Goal: Task Accomplishment & Management: Manage account settings

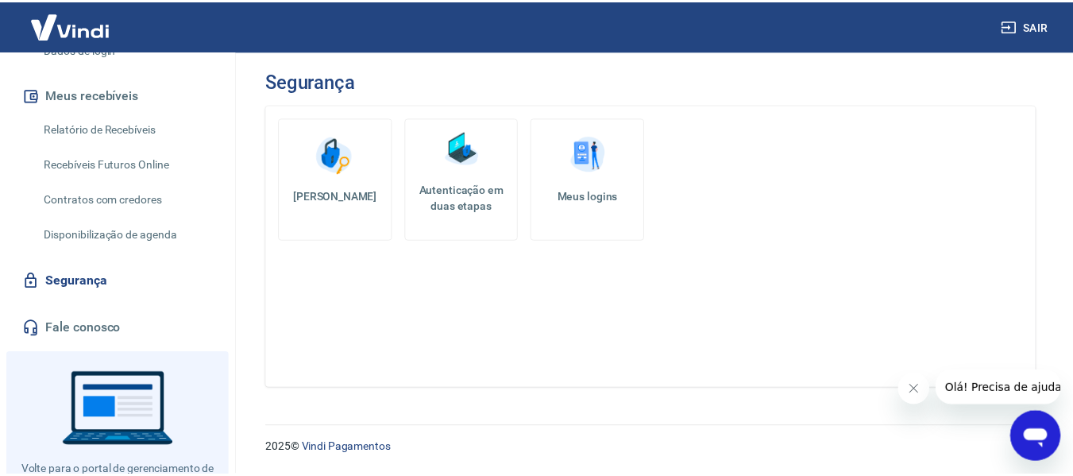
scroll to position [205, 0]
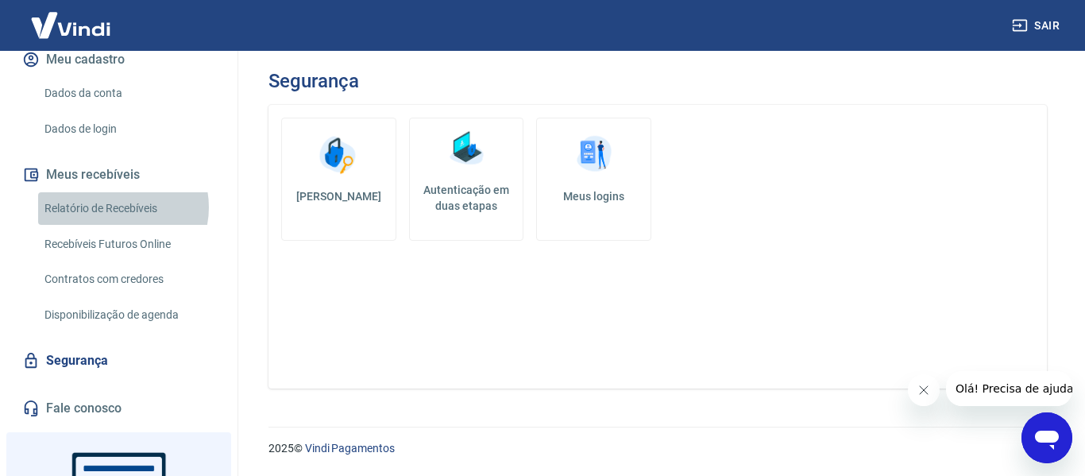
click at [116, 224] on link "Relatório de Recebíveis" at bounding box center [128, 208] width 180 height 33
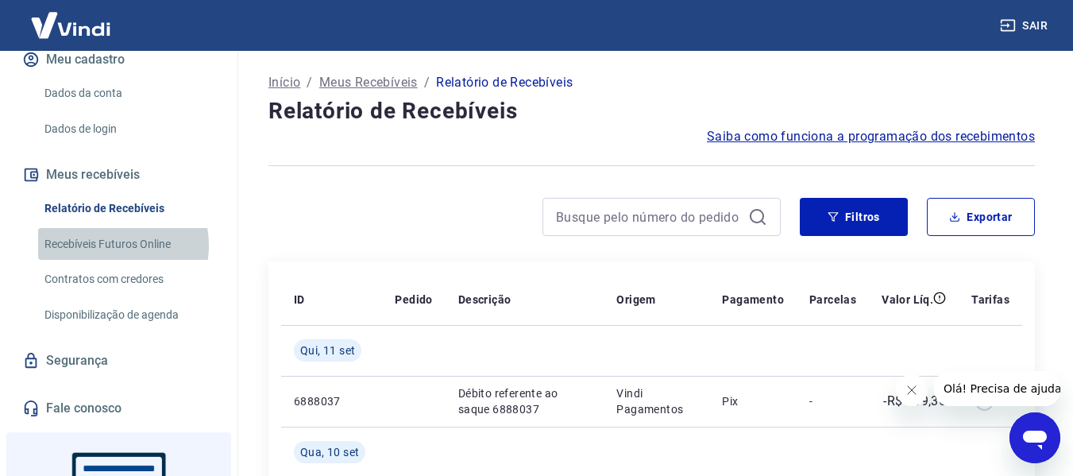
click at [115, 261] on link "Recebíveis Futuros Online" at bounding box center [128, 244] width 180 height 33
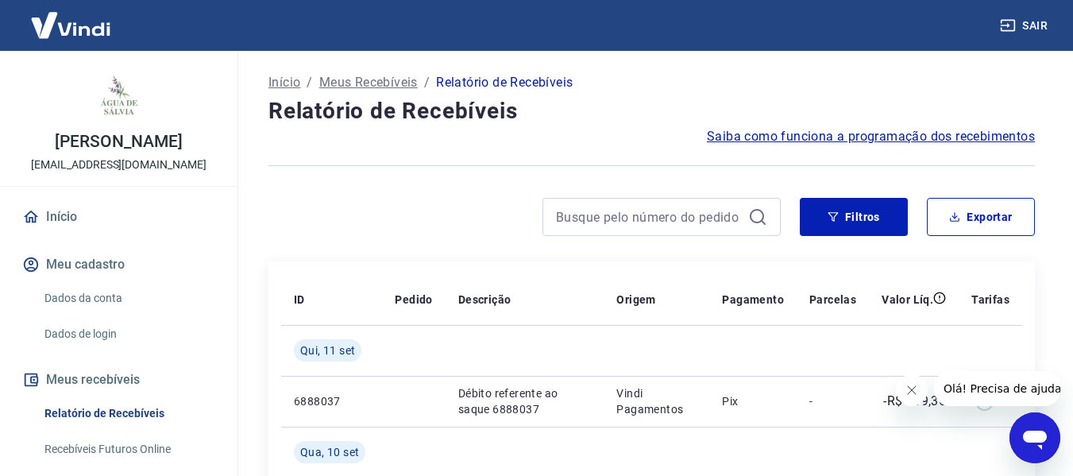
drag, startPoint x: 95, startPoint y: 329, endPoint x: 95, endPoint y: 321, distance: 8.0
click at [95, 315] on link "Dados da conta" at bounding box center [128, 298] width 180 height 33
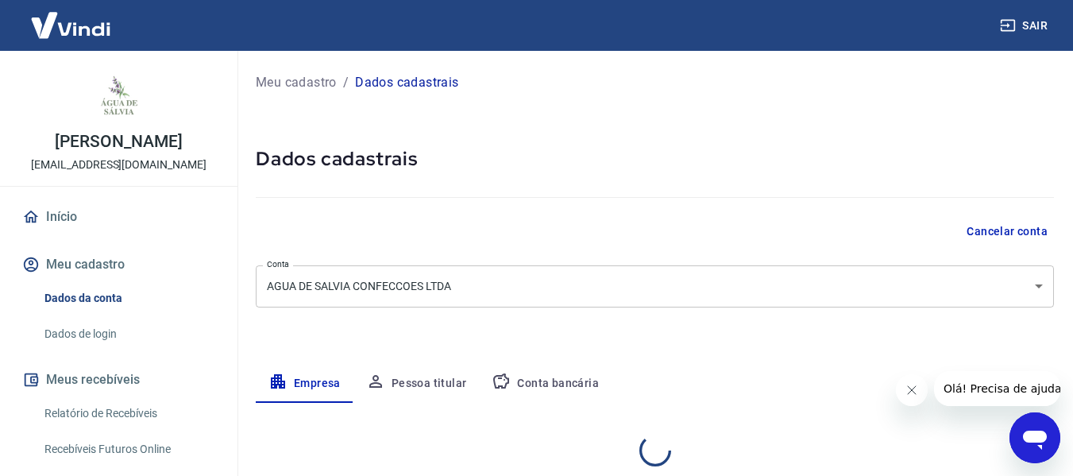
select select "SP"
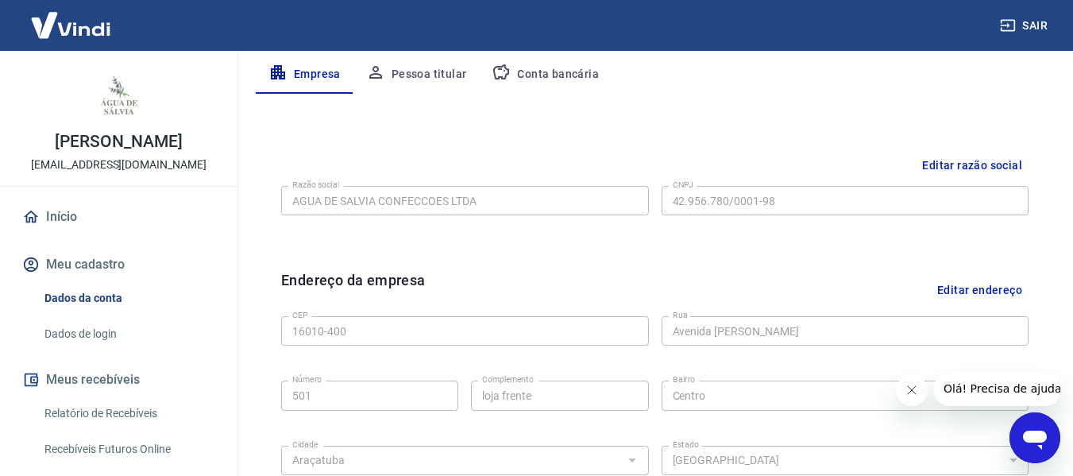
scroll to position [272, 0]
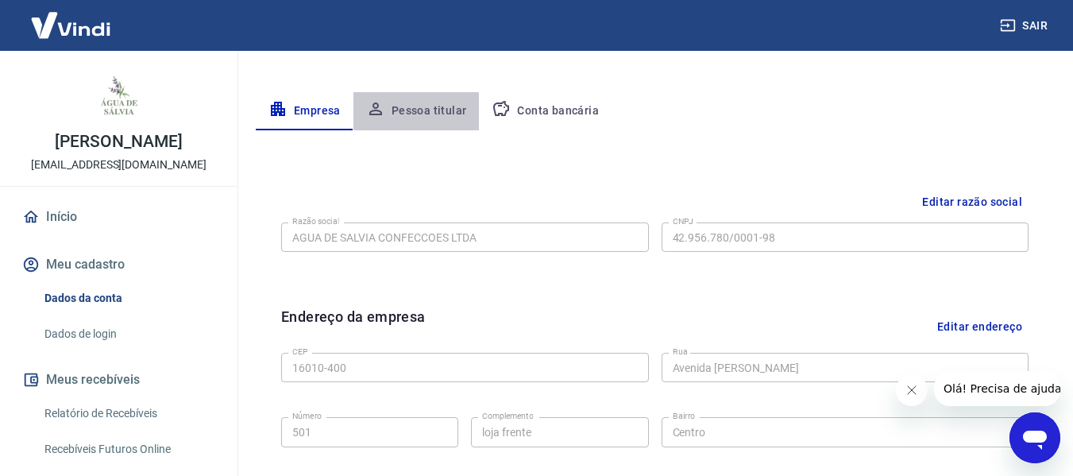
click at [407, 120] on button "Pessoa titular" at bounding box center [416, 111] width 126 height 38
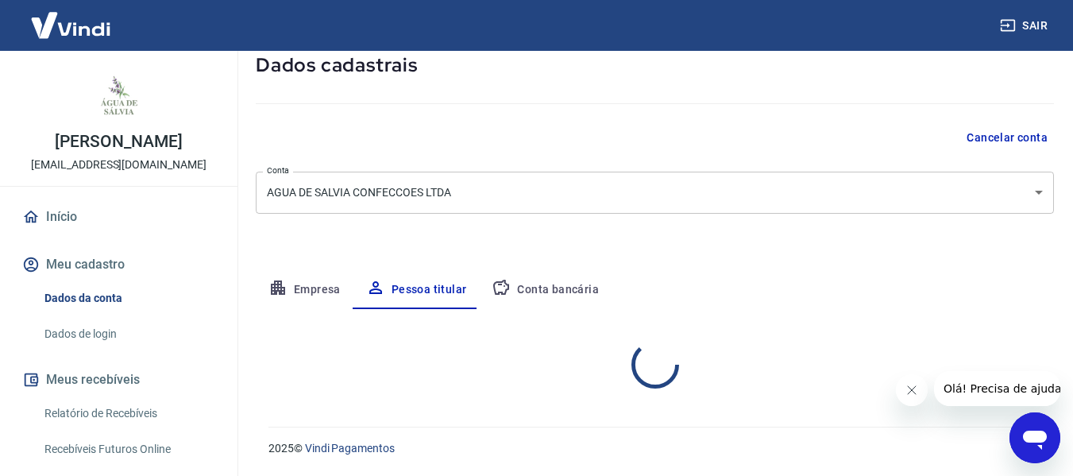
scroll to position [160, 0]
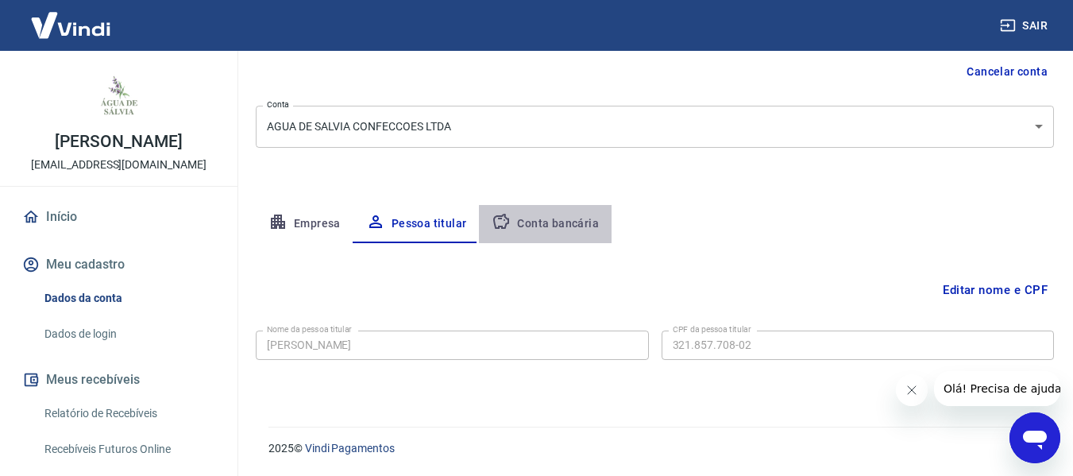
click at [562, 224] on button "Conta bancária" at bounding box center [545, 224] width 133 height 38
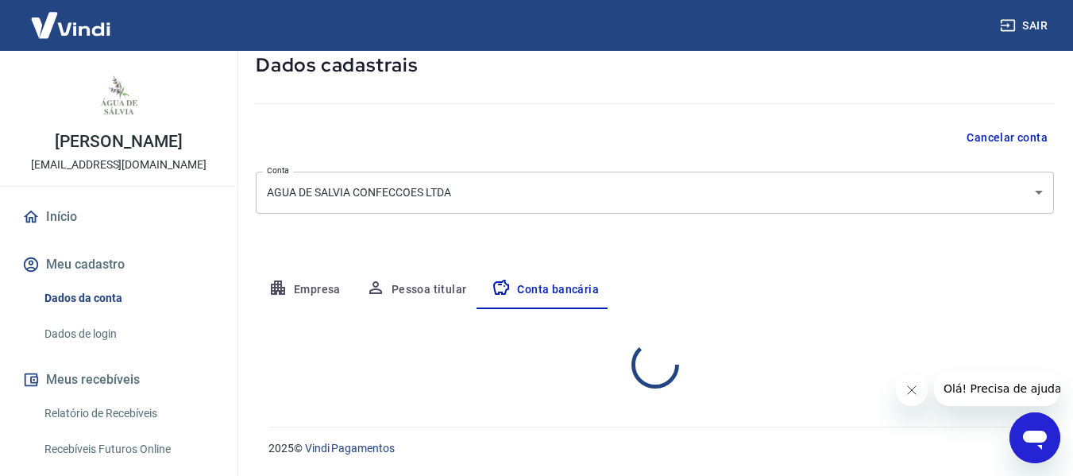
select select "1"
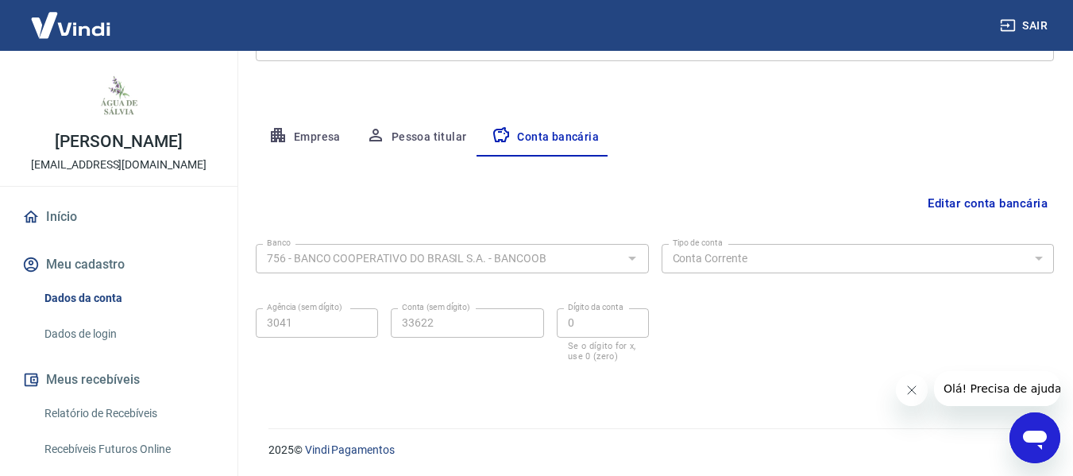
scroll to position [248, 0]
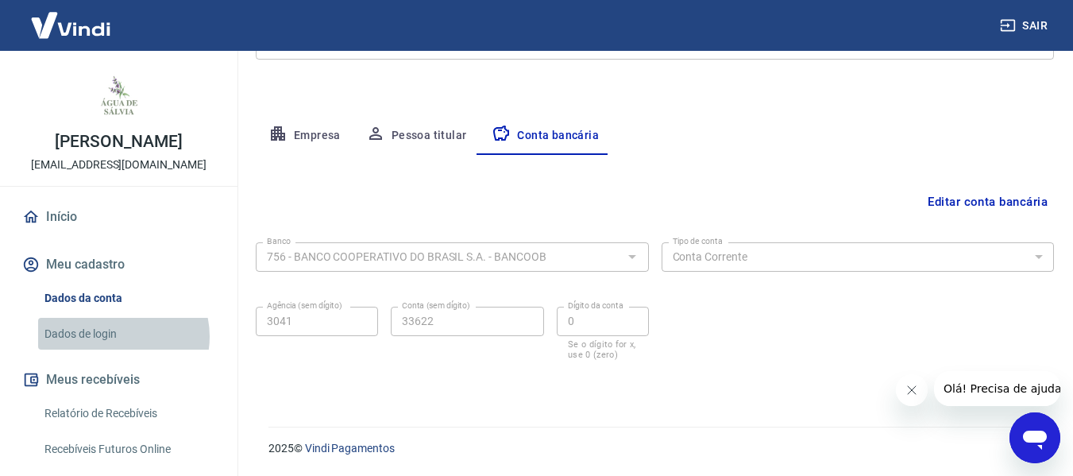
click at [116, 350] on link "Dados de login" at bounding box center [128, 334] width 180 height 33
